Goal: Find specific page/section: Find specific page/section

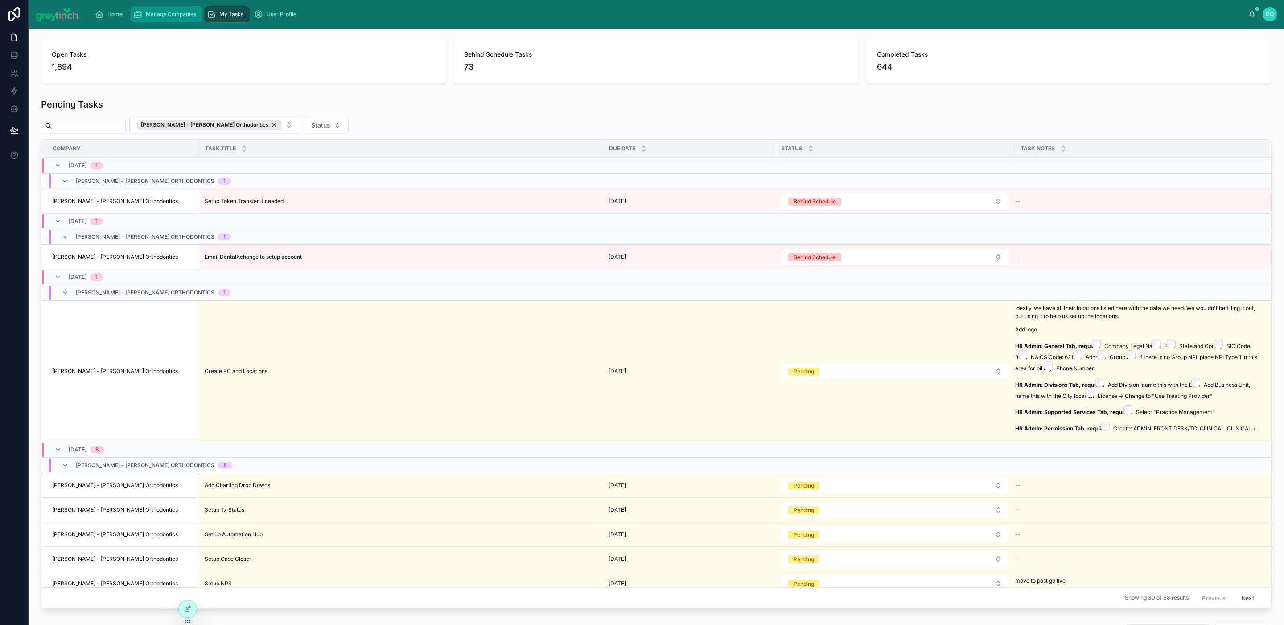
click at [156, 17] on span "Manage Companies" at bounding box center [171, 14] width 50 height 7
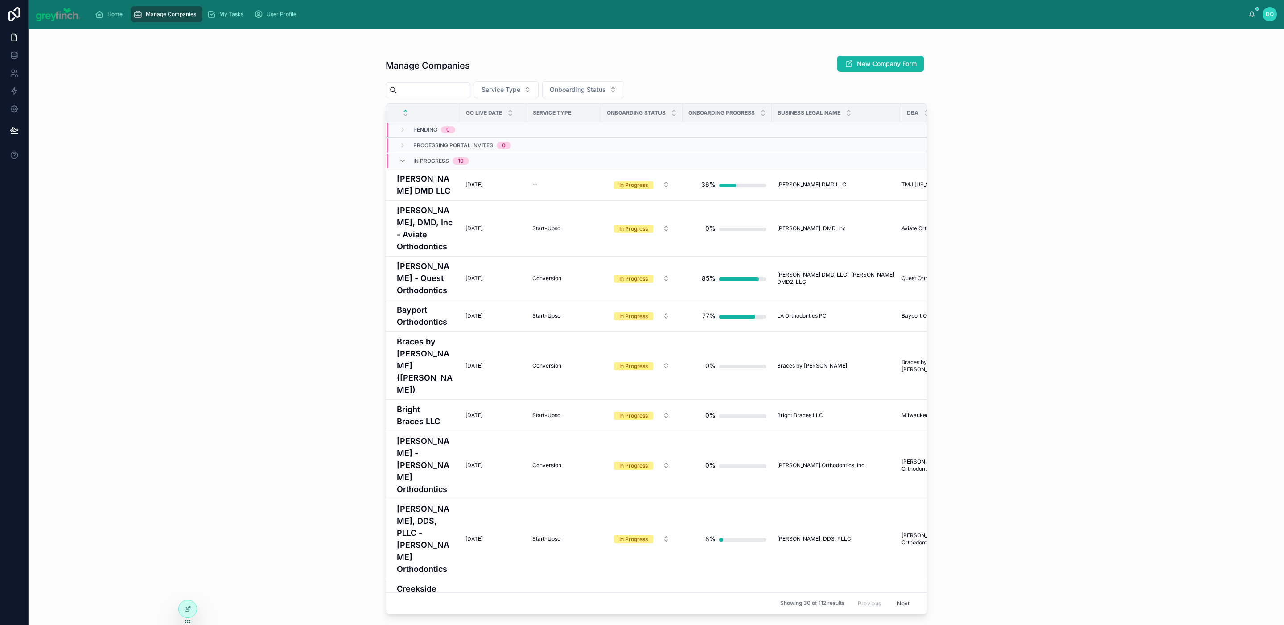
click at [441, 90] on input "text" at bounding box center [433, 90] width 73 height 12
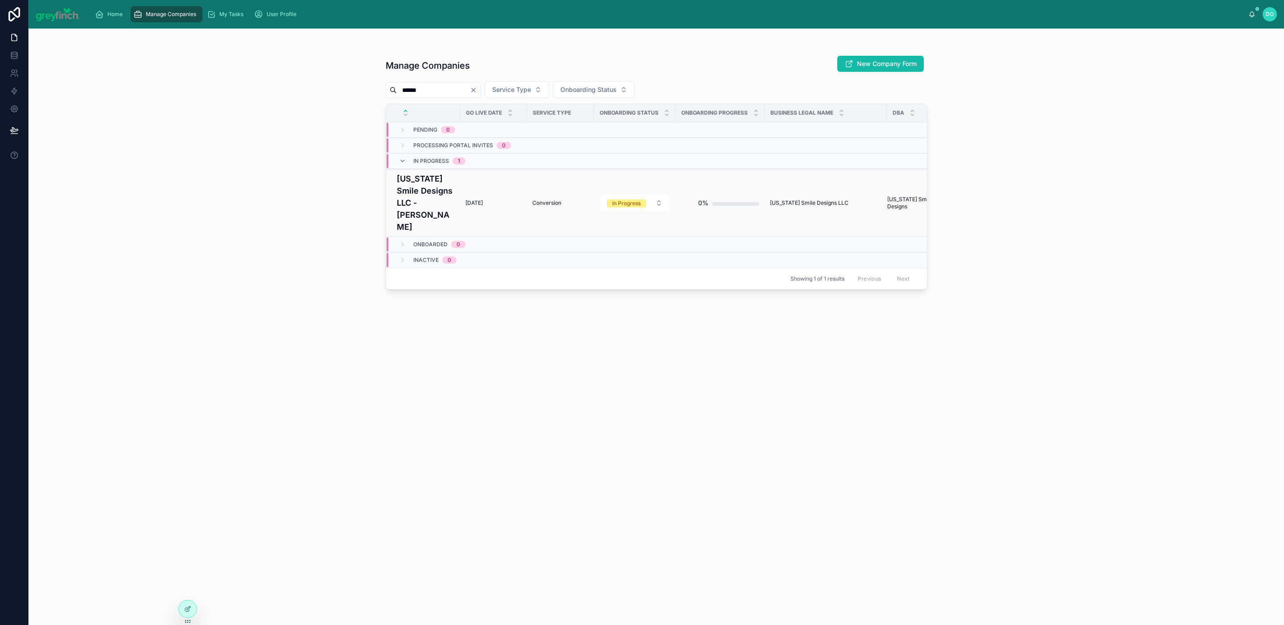
type input "******"
click at [486, 202] on td "[DATE] [DATE]" at bounding box center [493, 203] width 67 height 68
click at [471, 199] on span "[DATE]" at bounding box center [473, 202] width 17 height 7
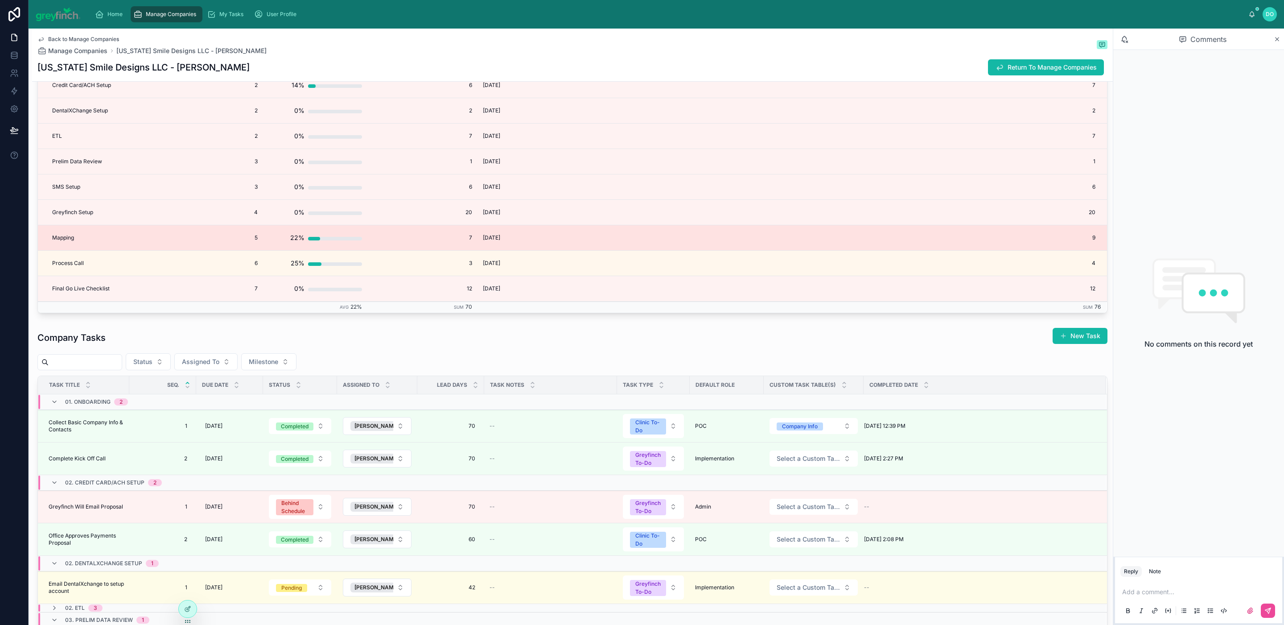
scroll to position [3159, 0]
